Goal: Task Accomplishment & Management: Complete application form

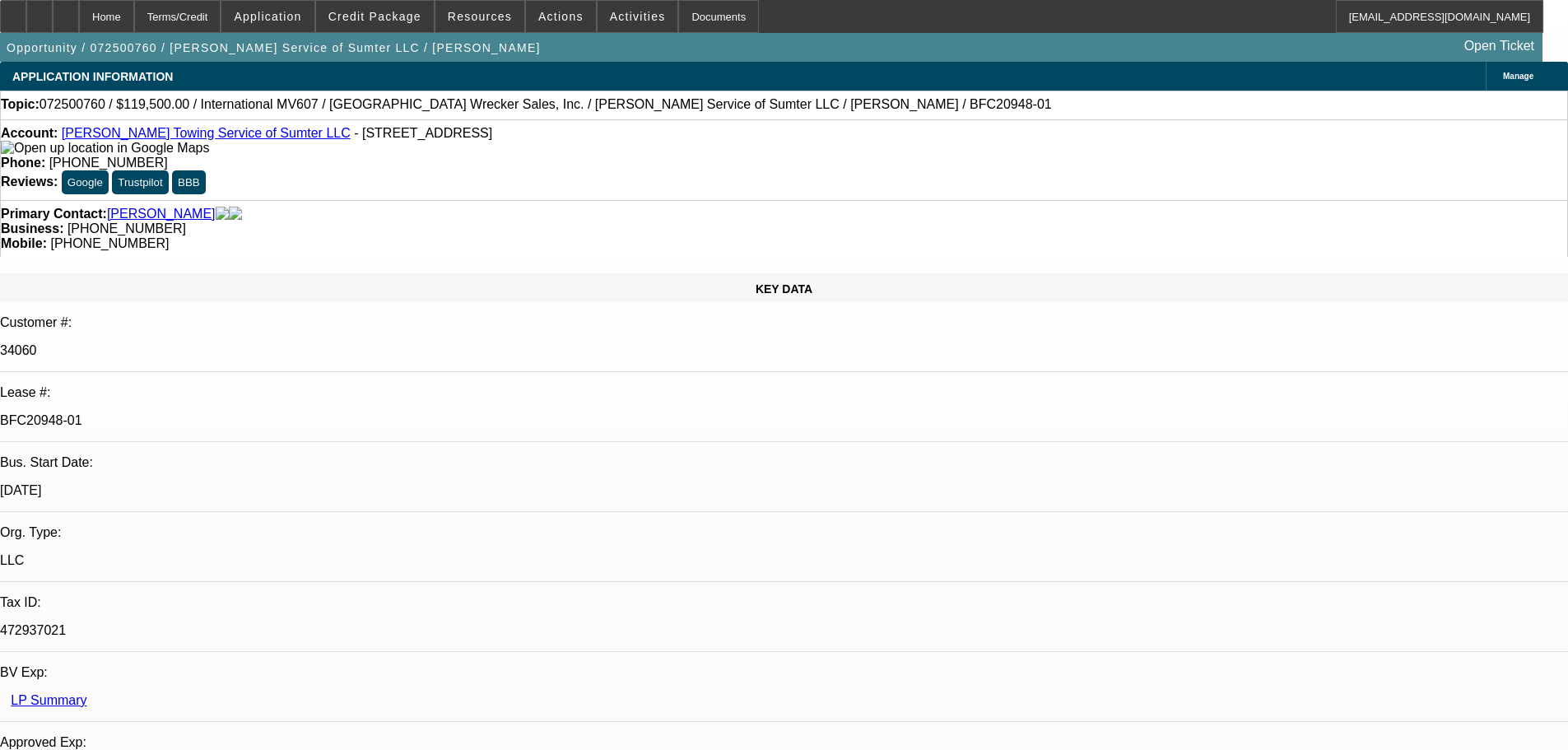
select select "0"
select select "2"
select select "0"
select select "6"
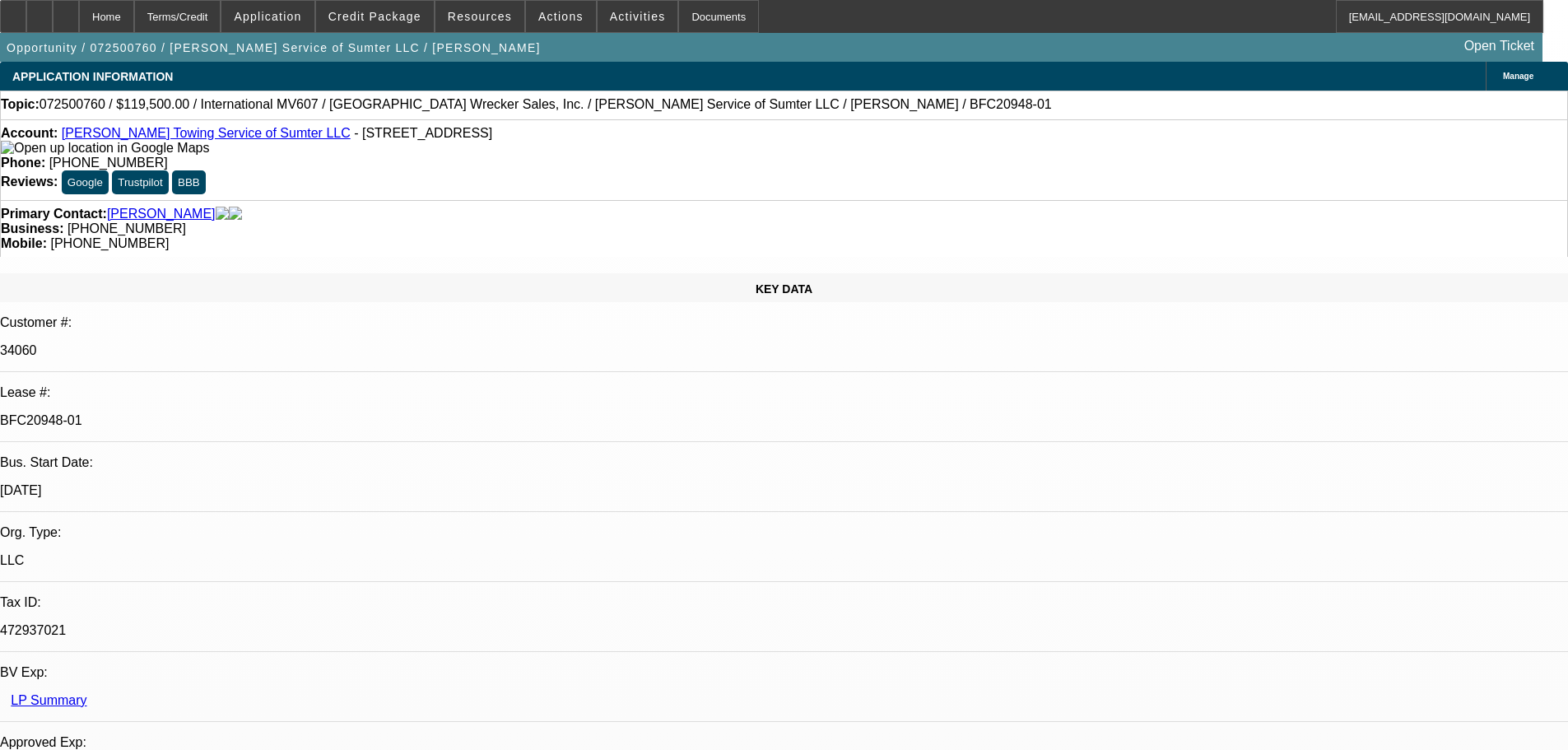
select select "0"
select select "2"
select select "0"
select select "6"
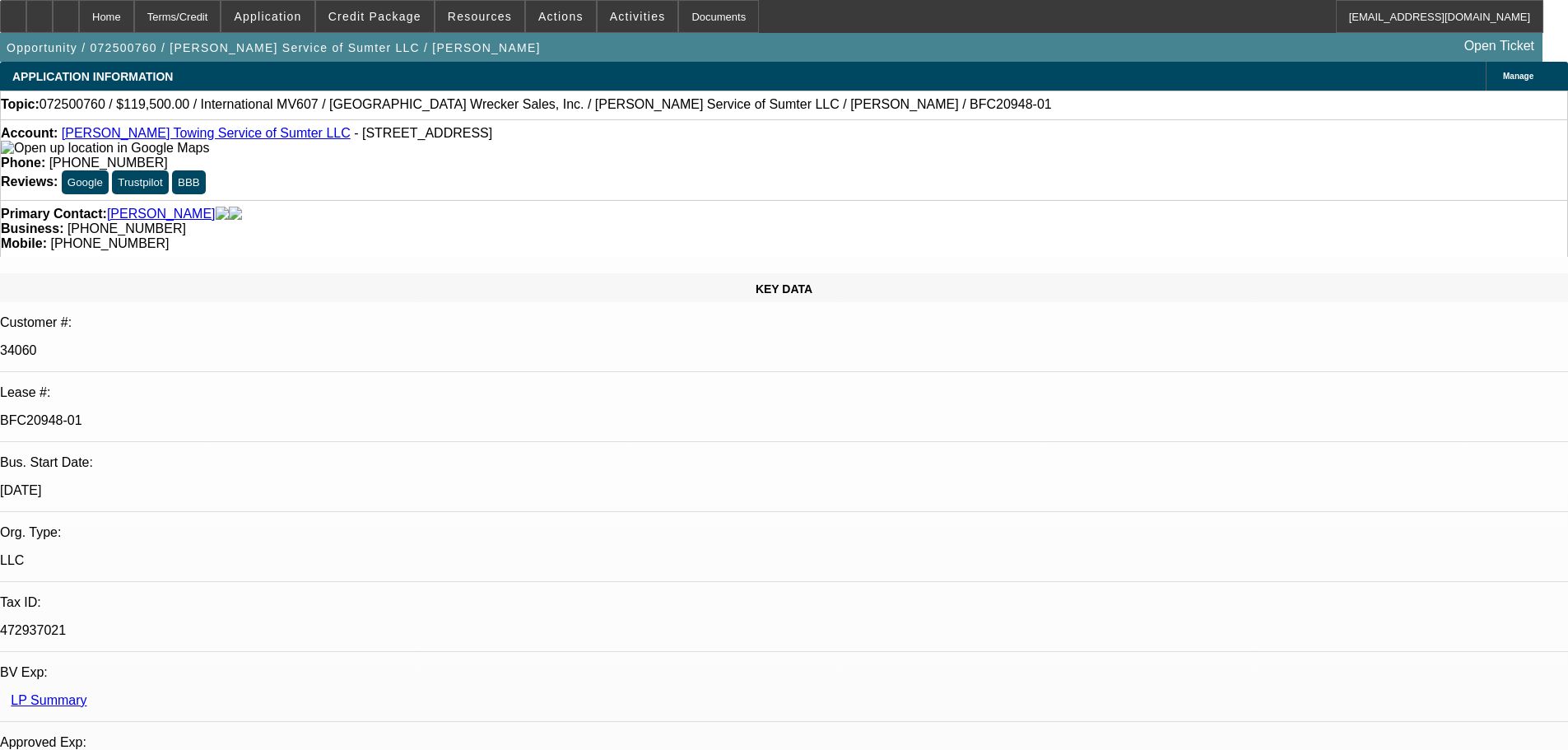
select select "0"
select select "2"
select select "0"
select select "6"
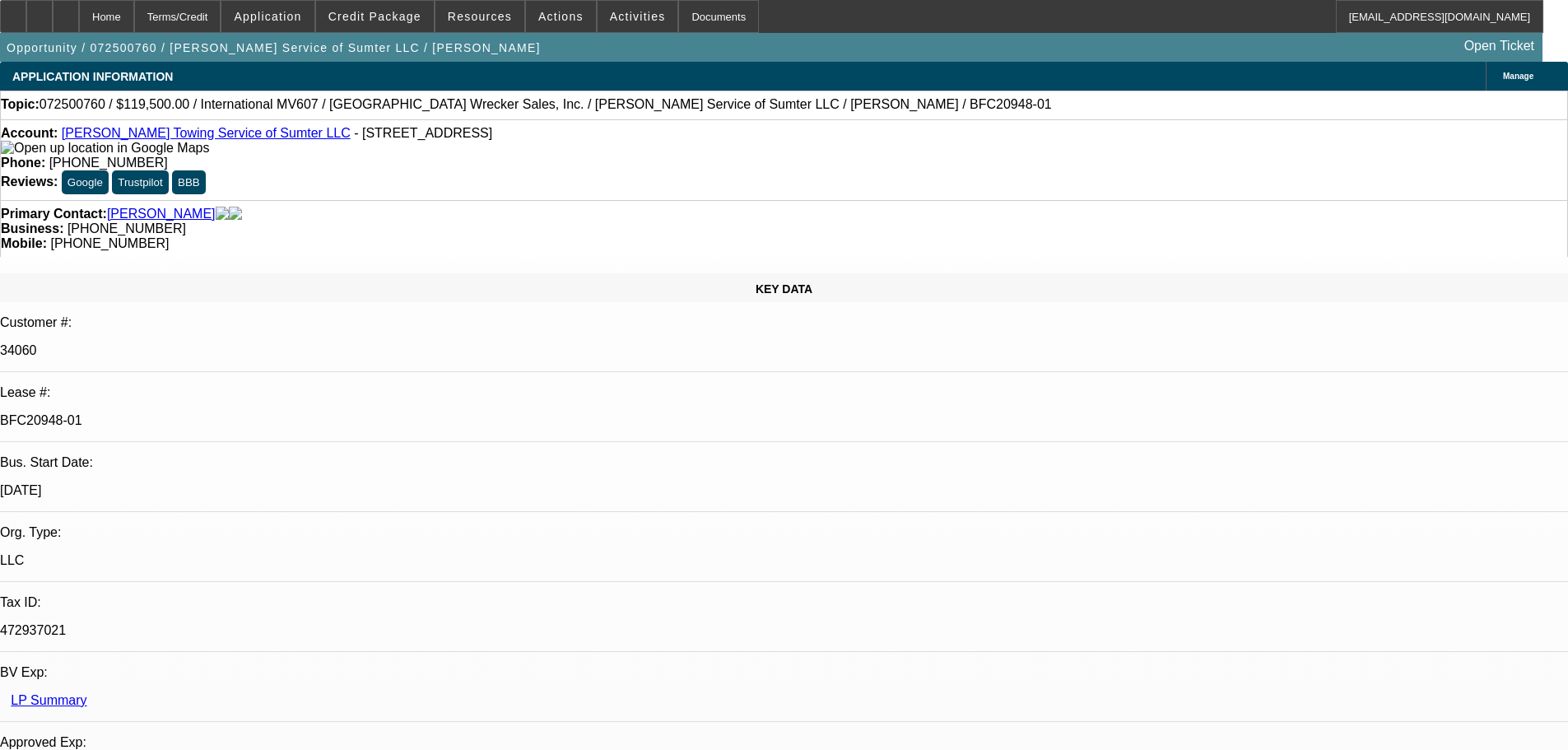
select select "0"
select select "2"
select select "0"
select select "6"
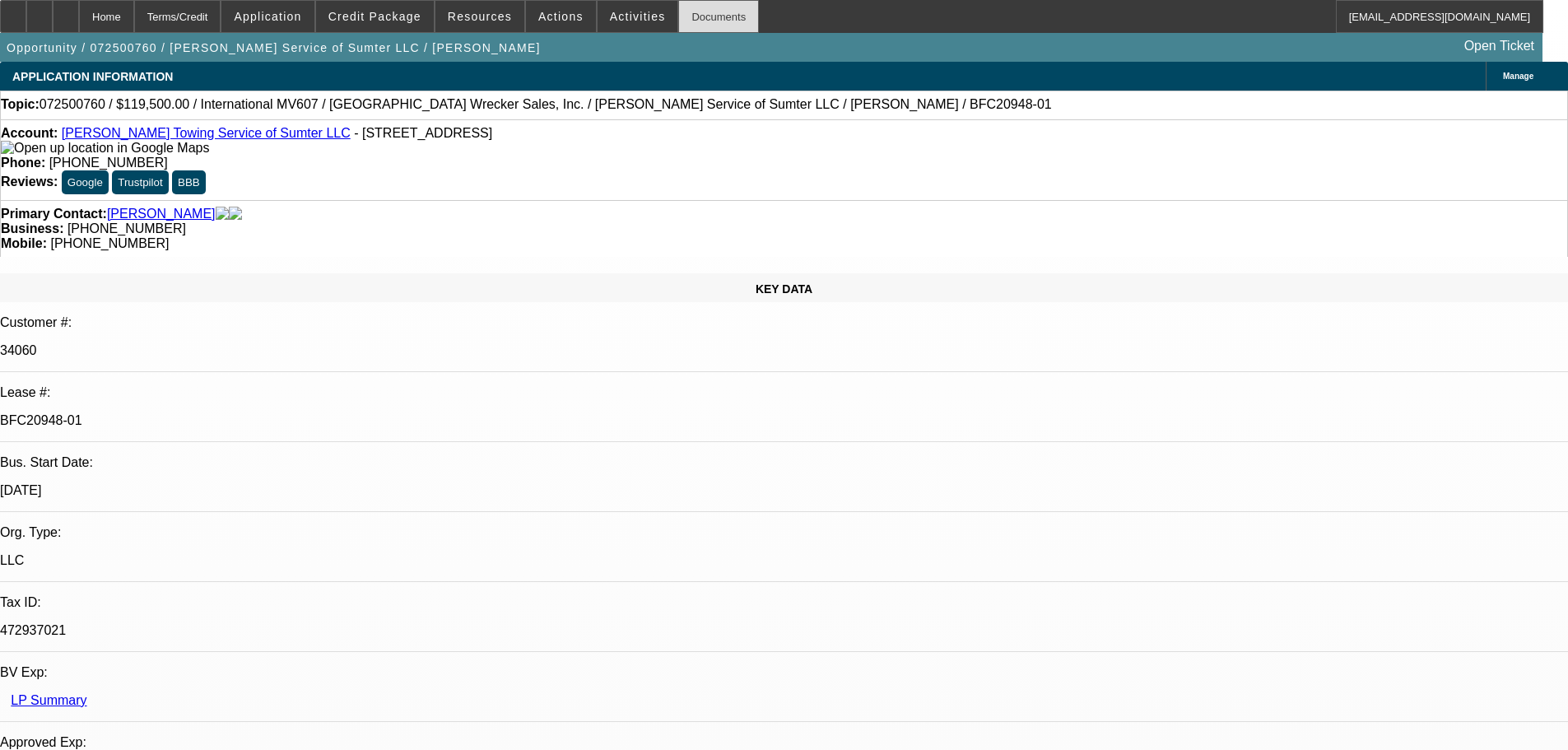
click at [693, 28] on div "Documents" at bounding box center [718, 16] width 81 height 33
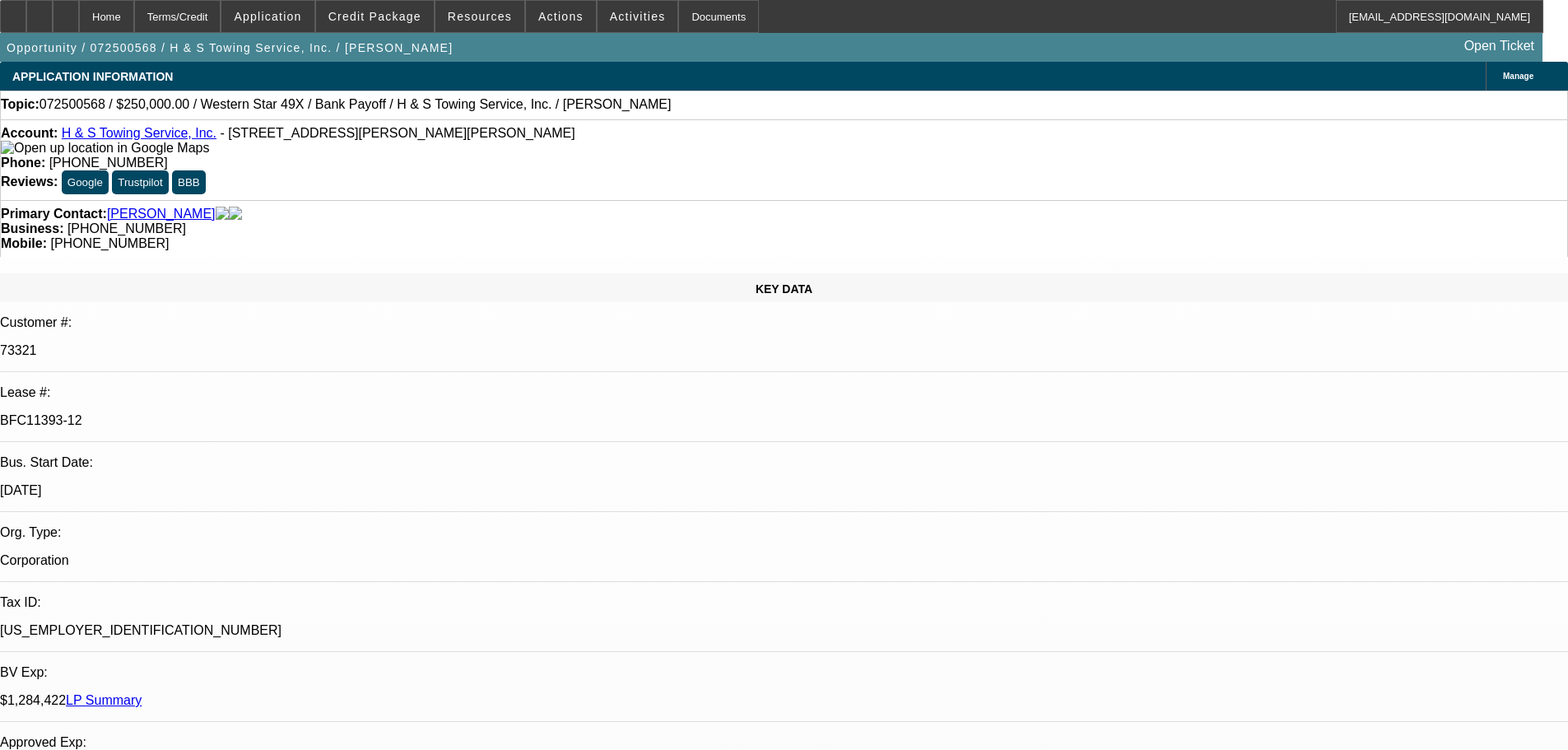
select select "0"
select select "2"
select select "0.1"
select select "4"
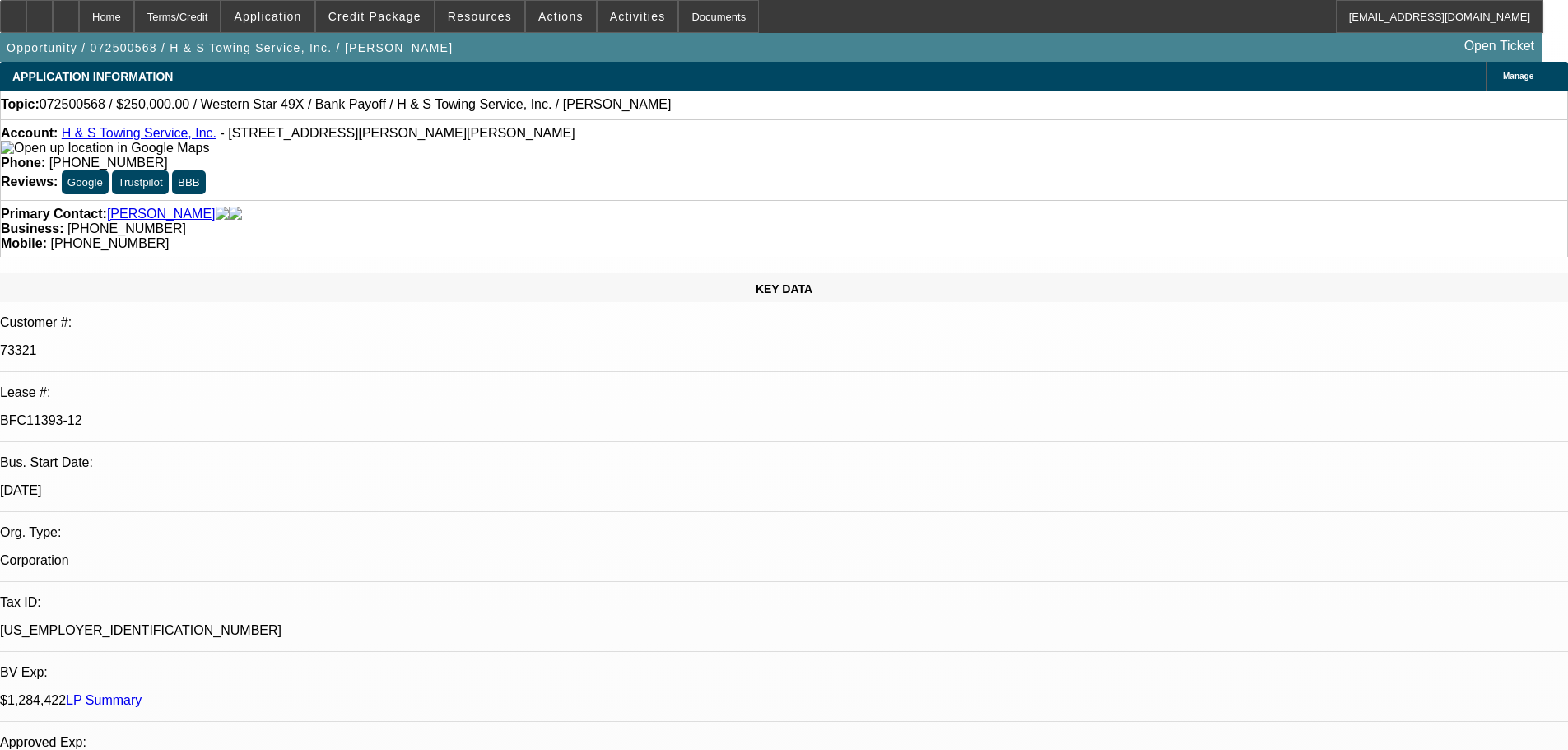
select select "0"
select select "2"
select select "0.1"
select select "4"
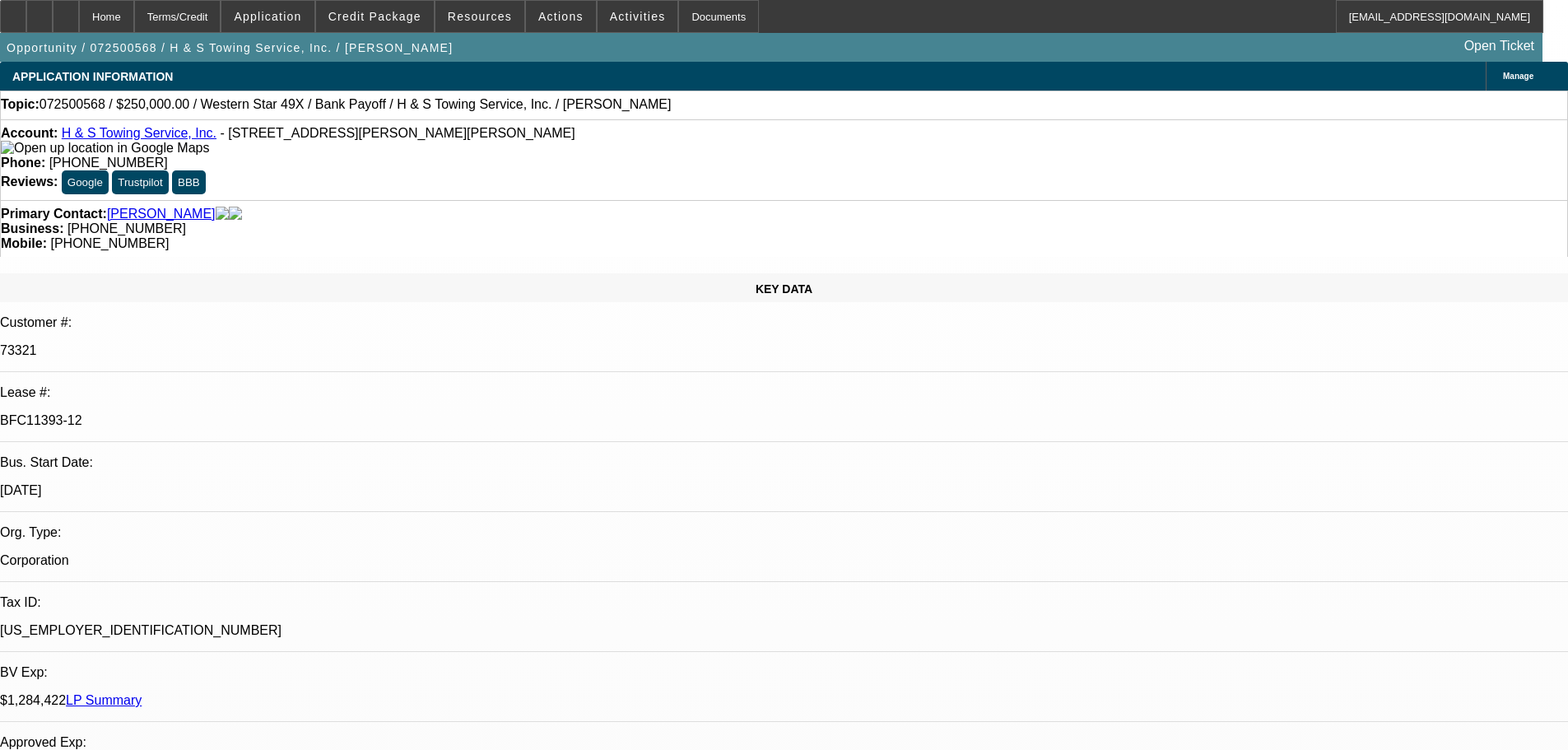
select select "0"
select select "2"
select select "0.1"
select select "4"
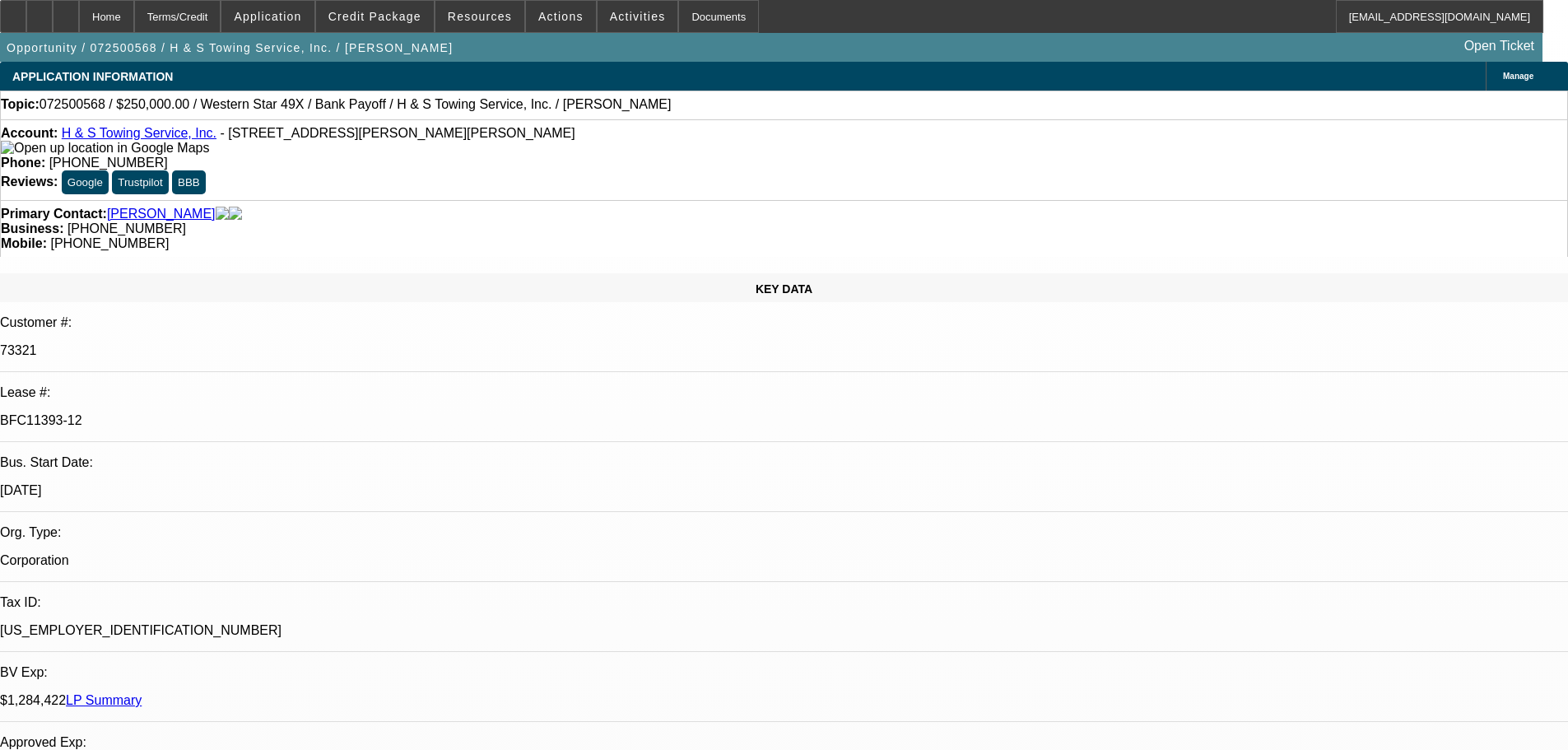
select select "0"
select select "2"
select select "0.1"
select select "4"
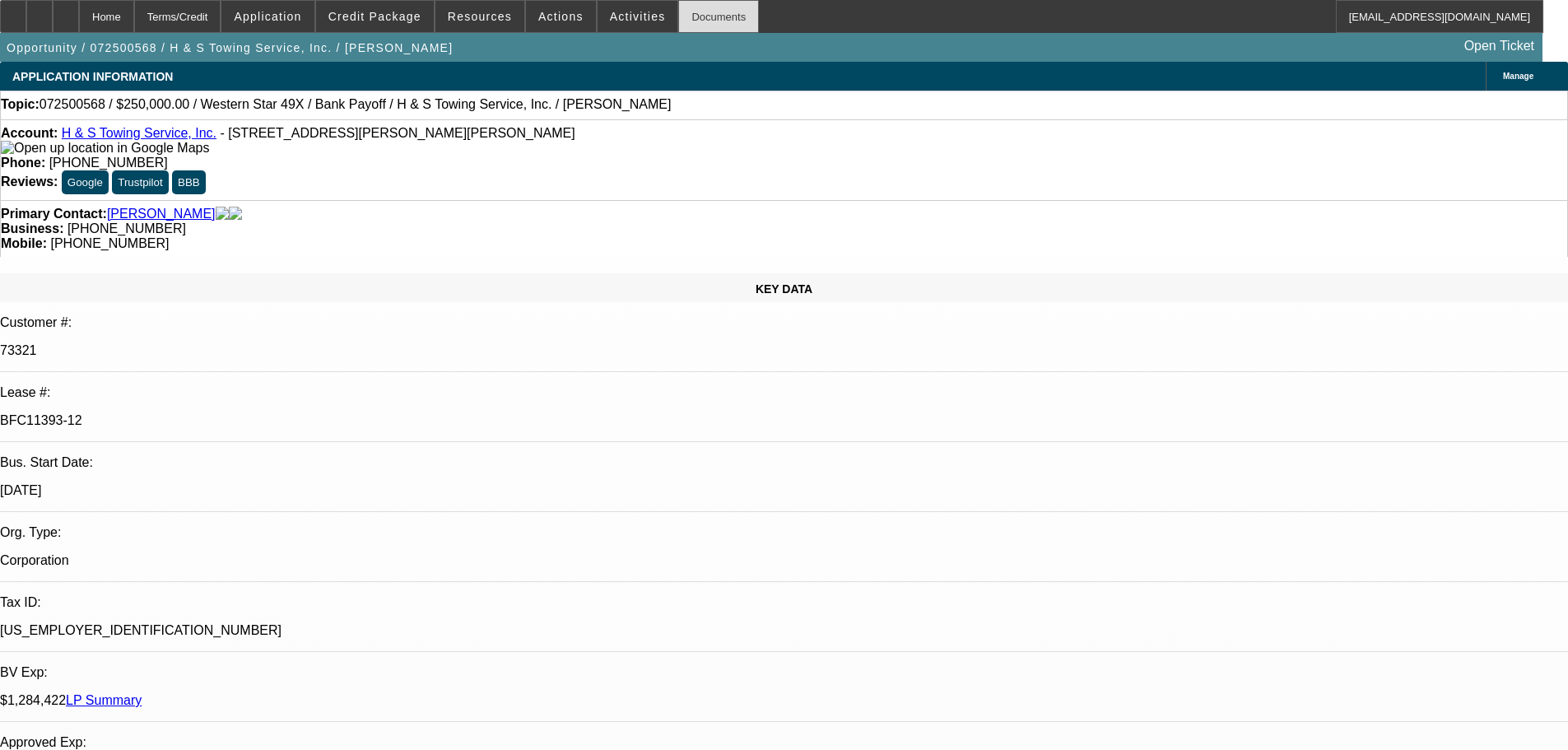
drag, startPoint x: 688, startPoint y: 10, endPoint x: 682, endPoint y: 24, distance: 15.2
click at [685, 20] on div "Documents" at bounding box center [718, 16] width 81 height 33
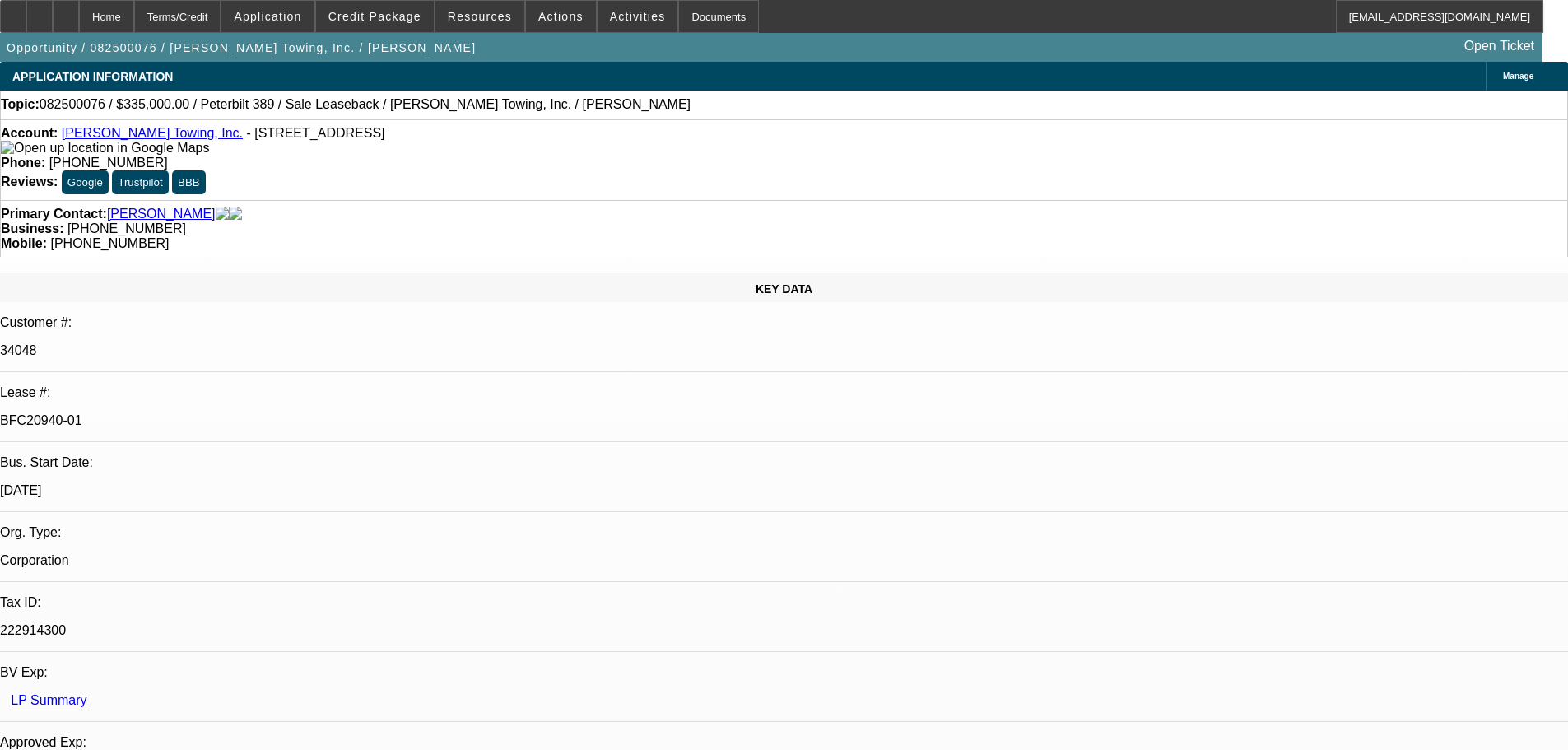
select select "0"
select select "2"
select select "0"
select select "6"
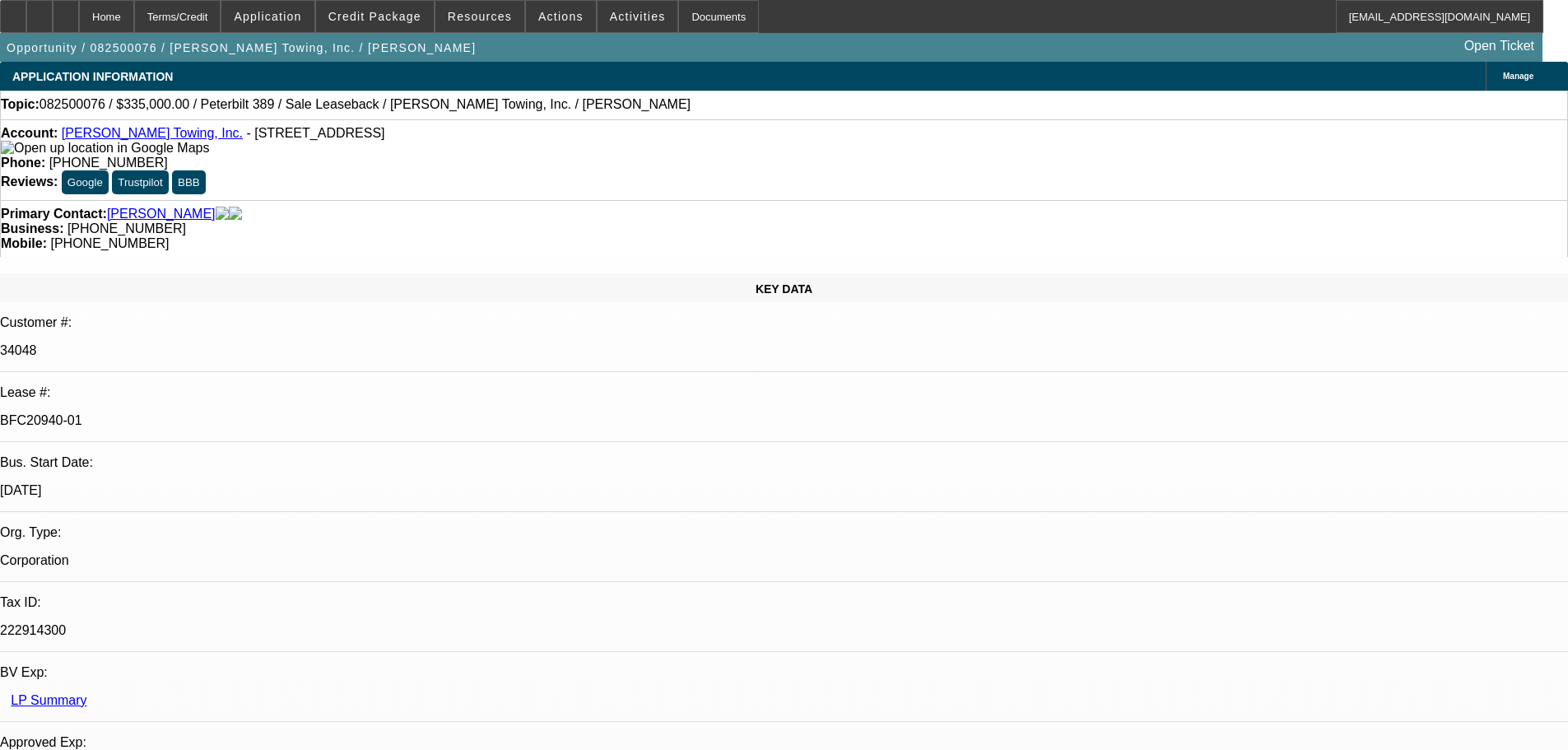
select select "0"
select select "2"
select select "0"
select select "6"
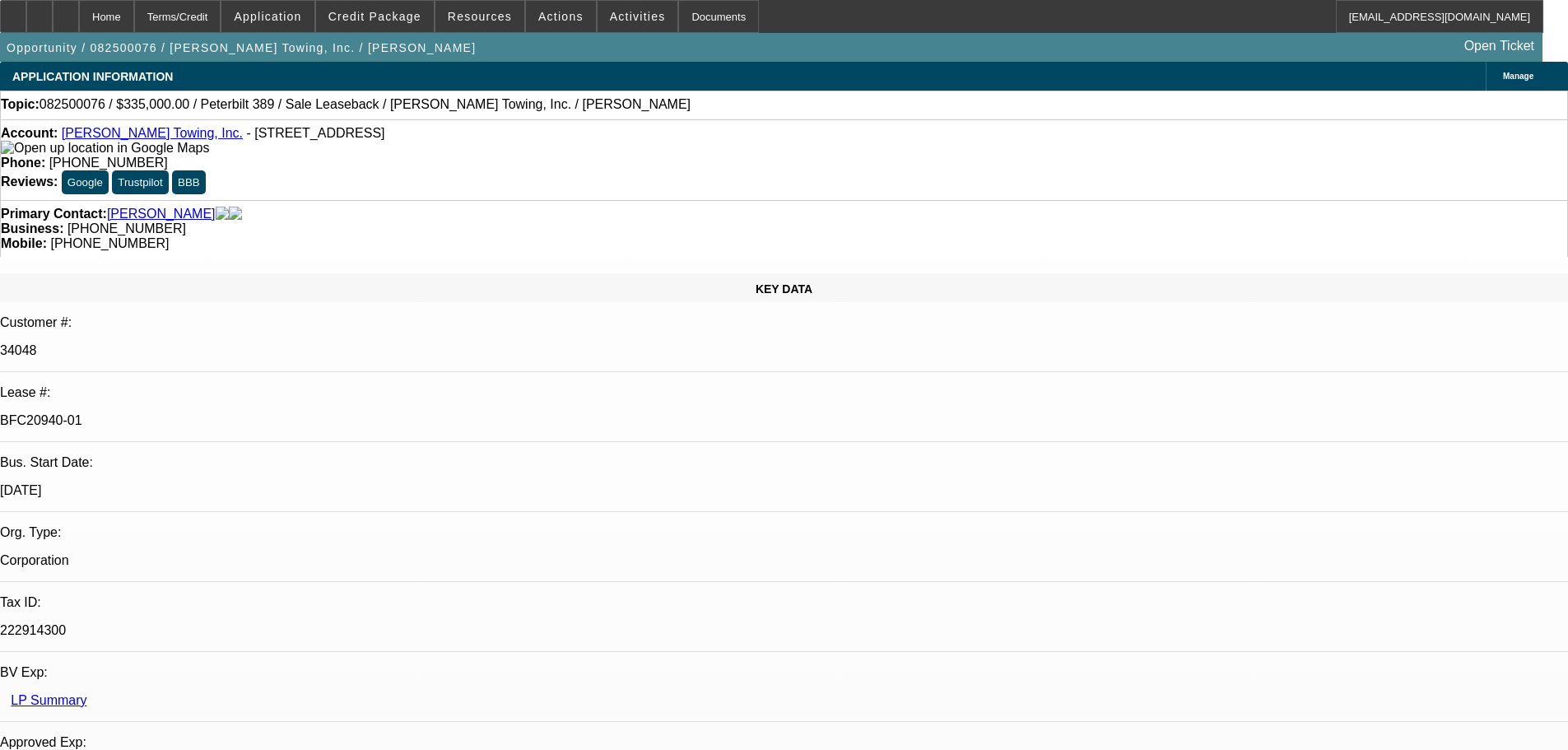
select select "0"
select select "2"
select select "0"
select select "6"
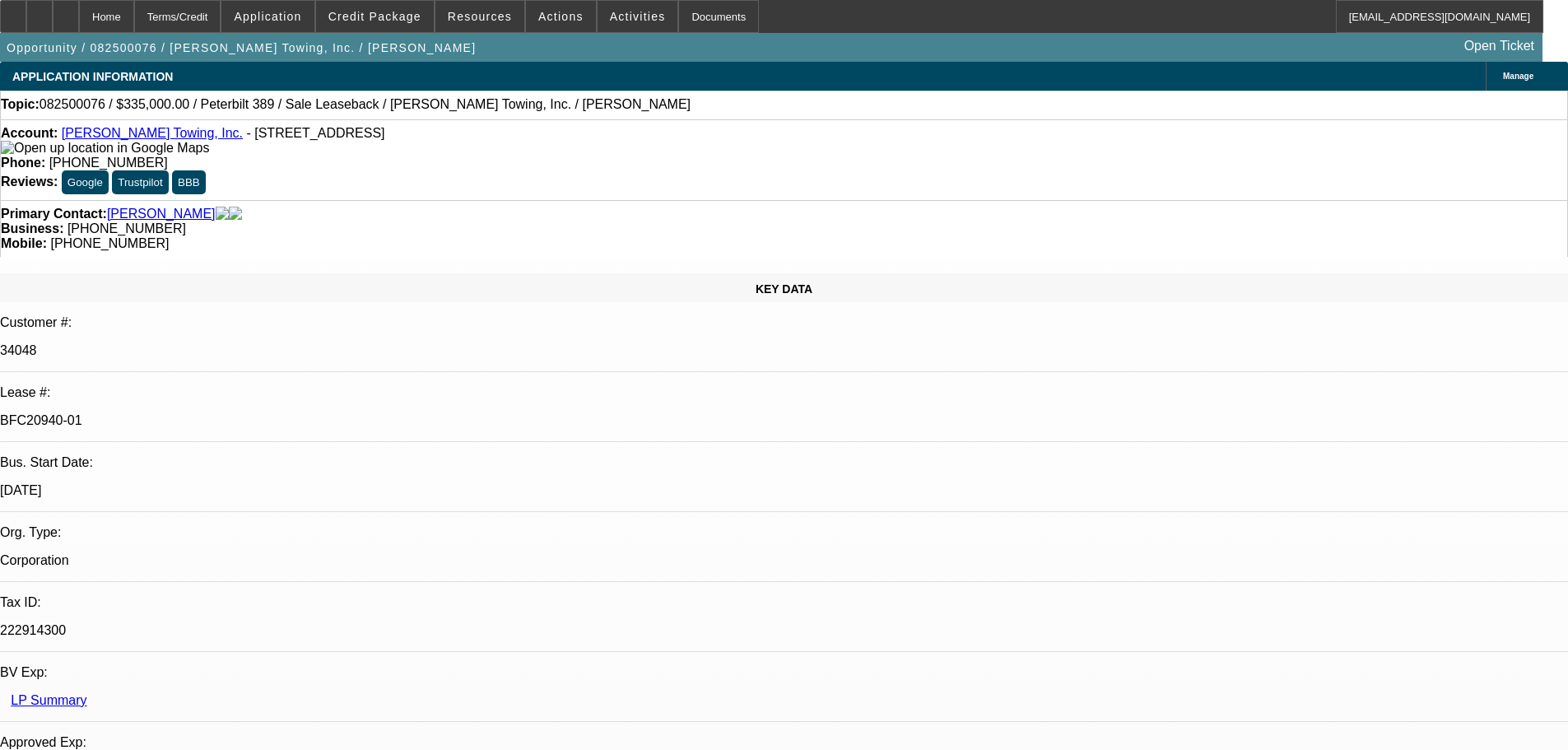
select select "0"
select select "2"
select select "0"
select select "6"
click at [698, 4] on div "Documents" at bounding box center [718, 16] width 81 height 33
